Goal: Check status: Check status

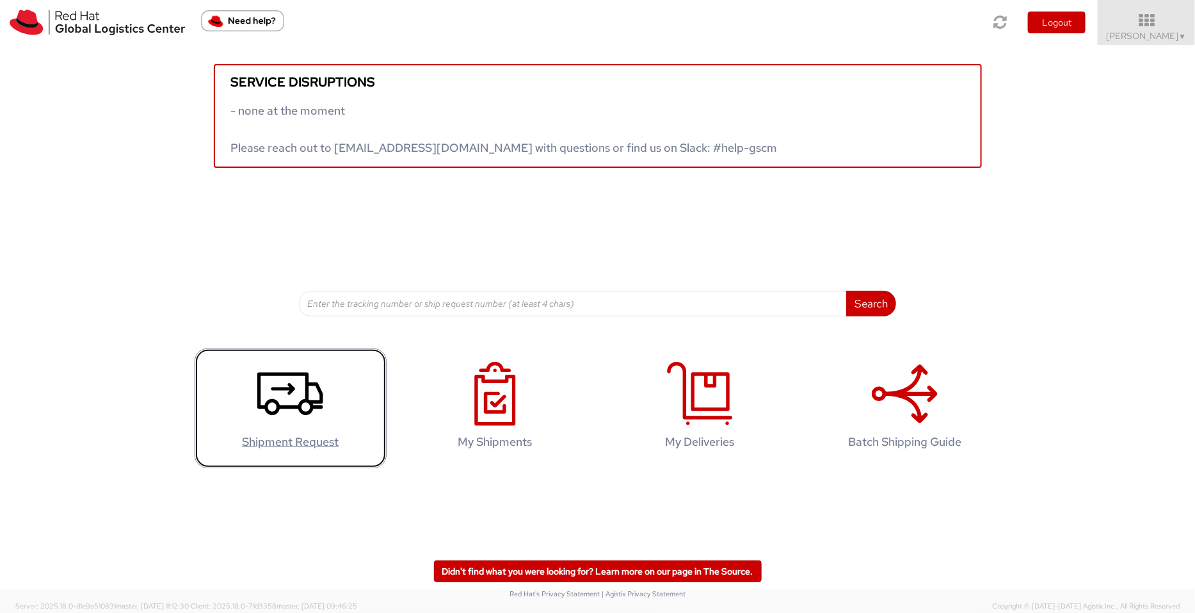
click at [297, 378] on icon at bounding box center [290, 394] width 66 height 64
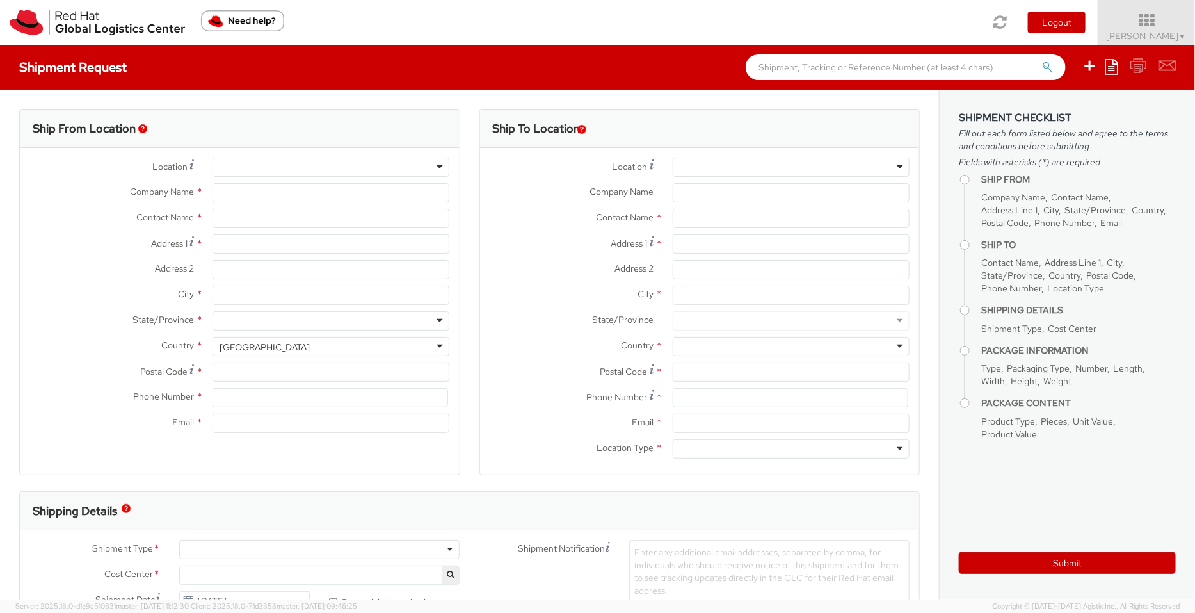
select select "901"
select select
type input "Red Hat India Private Limited"
type input "[PERSON_NAME]"
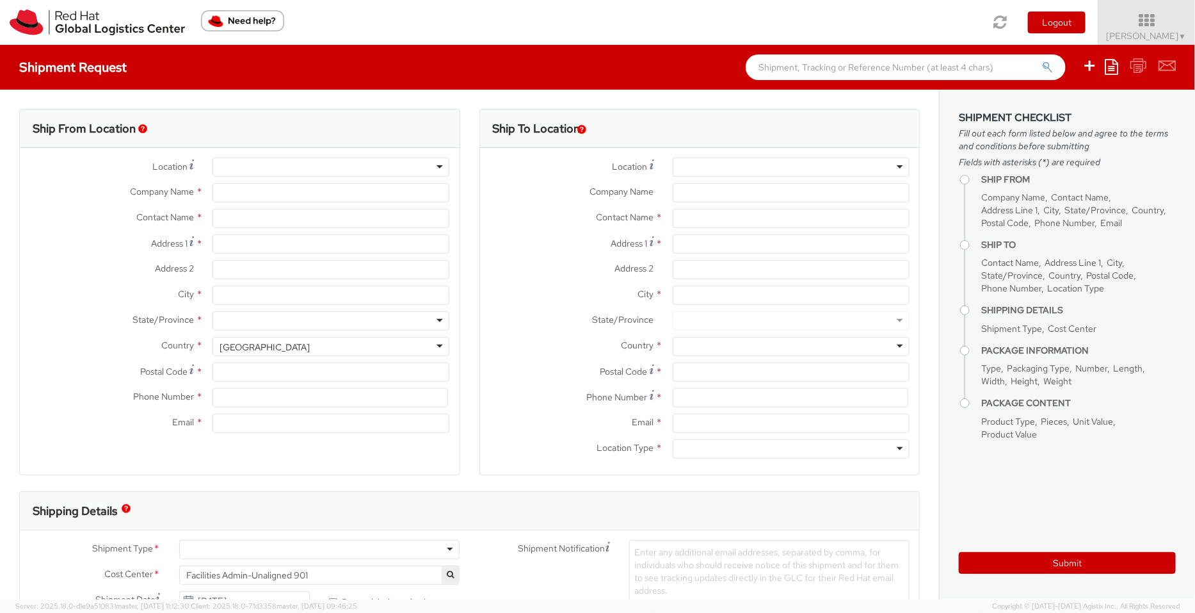
type input "Level 3, Wing A&B, Tower 6, Cybercity"
type input "Magarpatta City, Hadapsar"
type input "PUNE"
type input "411013"
type input "912066817076"
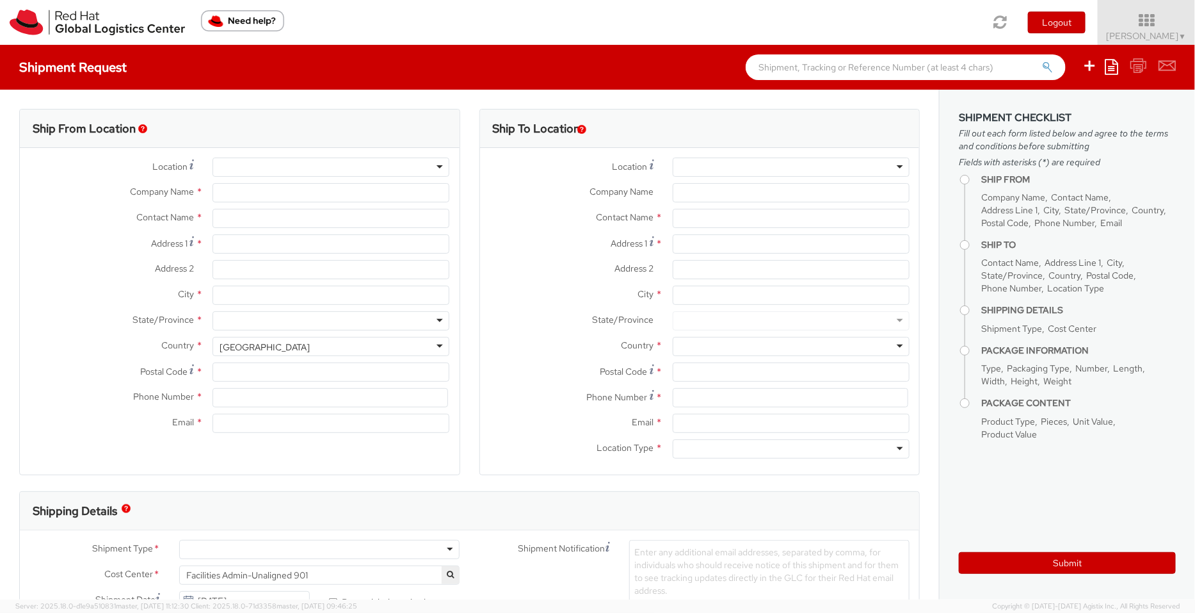
type input "[EMAIL_ADDRESS][DOMAIN_NAME]"
select select "CM"
select select "KGS"
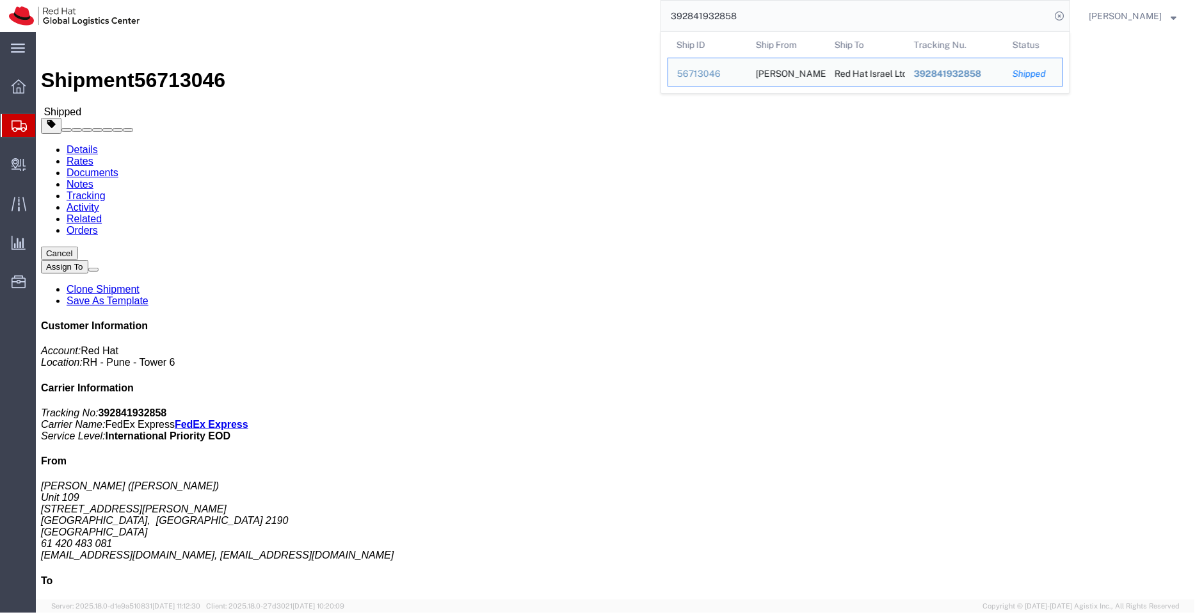
click at [0, 0] on span "Shipment Manager" at bounding box center [0, 0] width 0 height 0
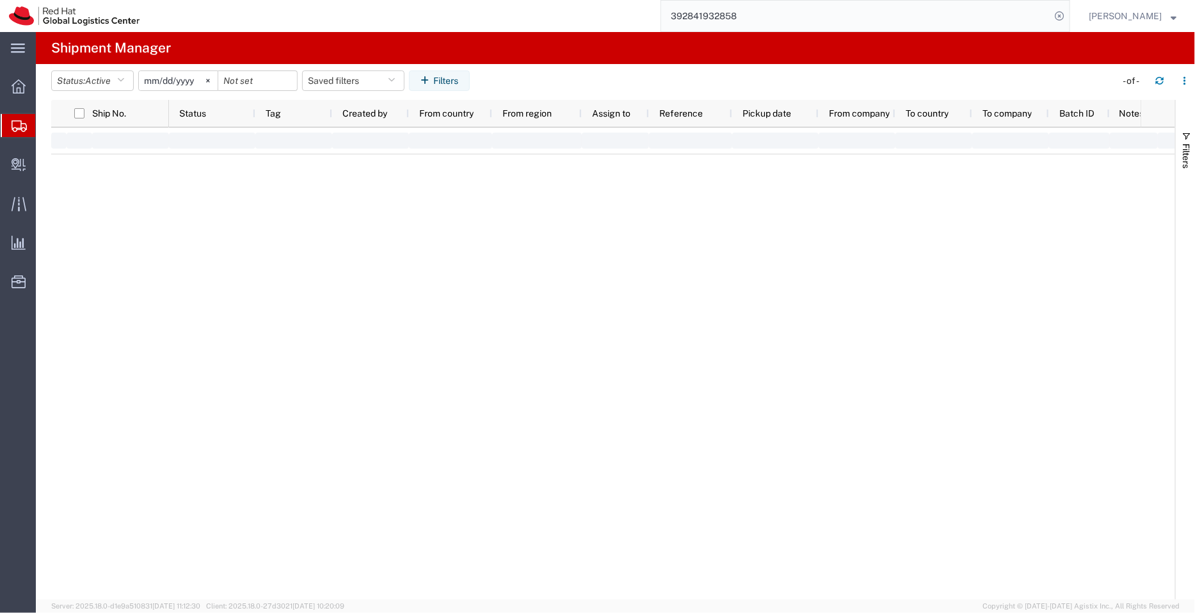
type input "[DATE]"
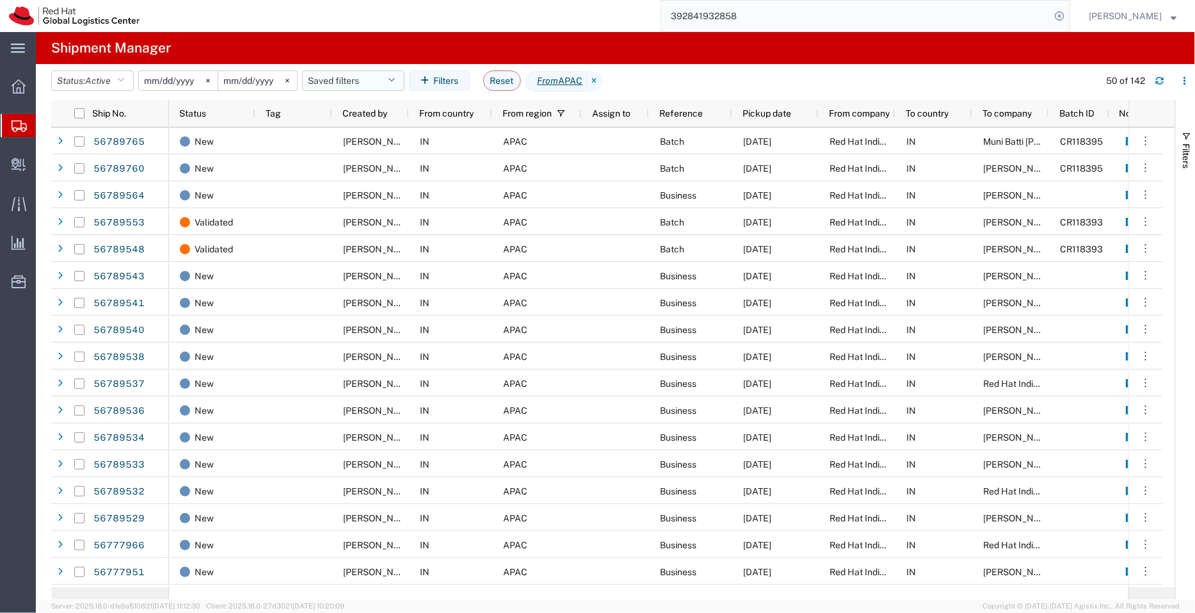
click at [394, 76] on icon "button" at bounding box center [391, 80] width 7 height 9
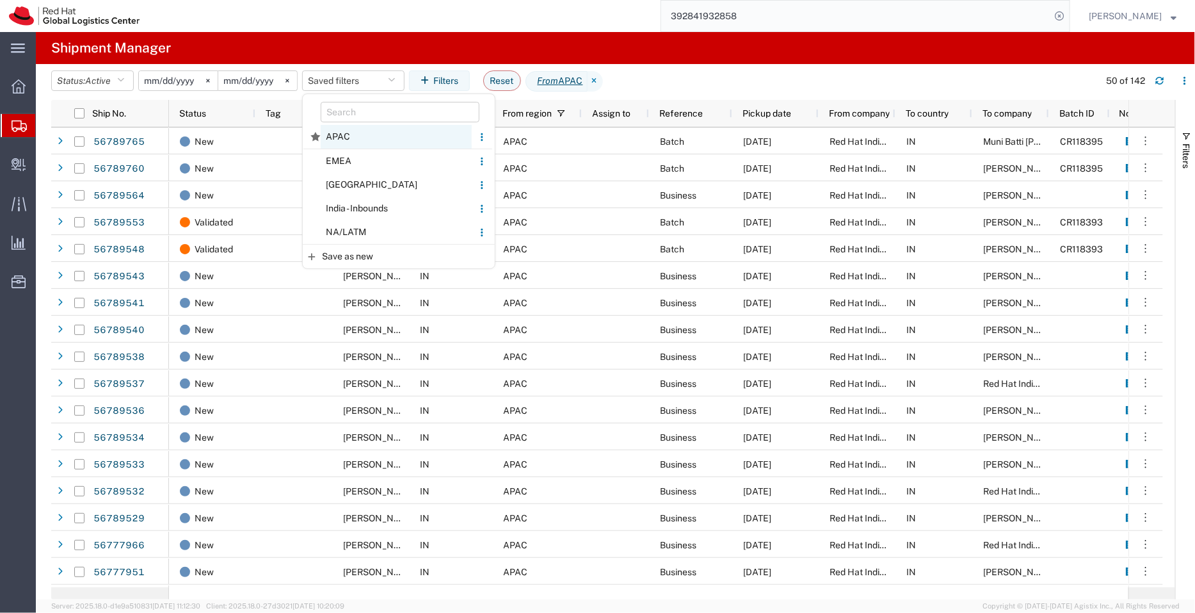
click at [360, 141] on span "APAC" at bounding box center [396, 137] width 151 height 24
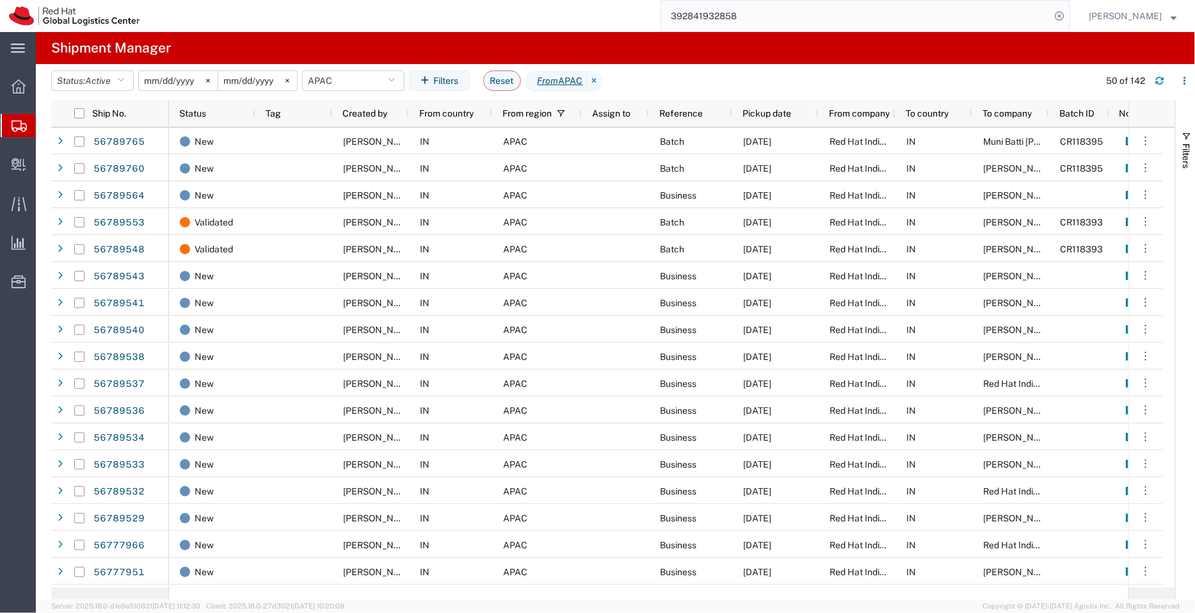
drag, startPoint x: 750, startPoint y: 19, endPoint x: 637, endPoint y: 8, distance: 113.7
click at [637, 8] on div "392841932858" at bounding box center [609, 16] width 922 height 32
paste input "5554308034"
type input "5554308034"
